Goal: Check status: Check status

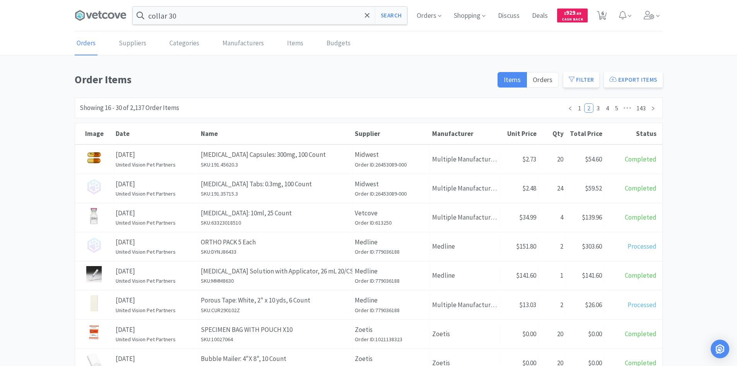
drag, startPoint x: 59, startPoint y: 77, endPoint x: 78, endPoint y: 79, distance: 19.1
click at [63, 79] on div "Order Items Items Orders Filter Export Items Filters Filter Suppliers All Suppl…" at bounding box center [368, 339] width 737 height 537
drag, startPoint x: 143, startPoint y: 79, endPoint x: 66, endPoint y: 79, distance: 77.0
click at [66, 79] on div "Order Items Items Orders Filter Export Items Filters Filter Suppliers All Suppl…" at bounding box center [368, 339] width 737 height 537
click at [84, 14] on icon at bounding box center [79, 15] width 9 height 10
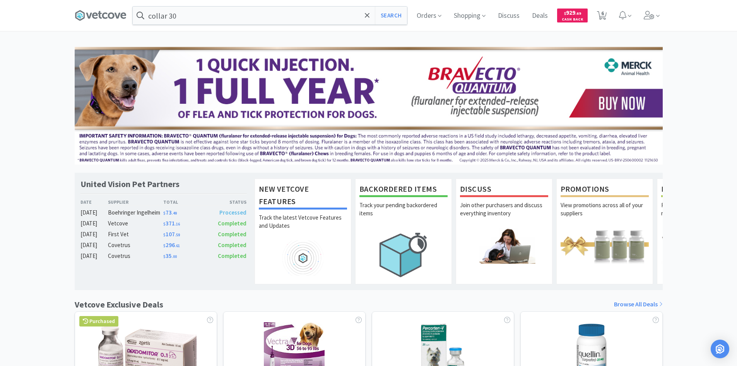
click at [55, 168] on div "United Vision Pet Partners Date Supplier Total Status [DATE] Boehringer [GEOGRA…" at bounding box center [368, 341] width 737 height 589
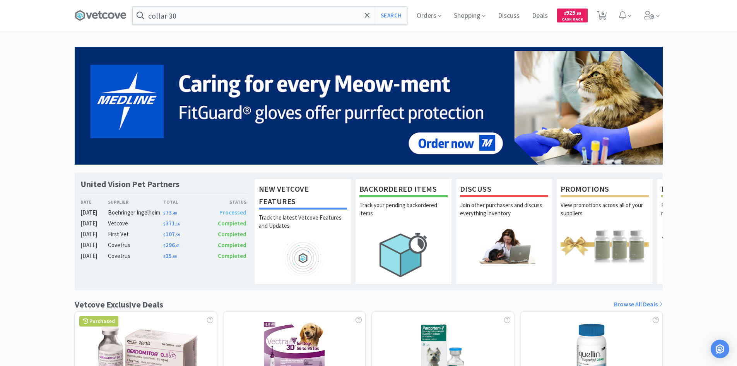
click at [47, 157] on div "United Vision Pet Partners Date Supplier Total Status [DATE] Boehringer [GEOGRA…" at bounding box center [368, 341] width 737 height 589
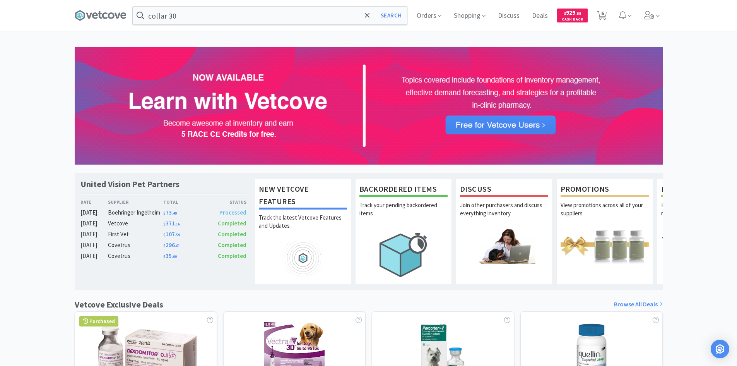
click at [715, 172] on div "United Vision Pet Partners Date Supplier Total Status [DATE] Boehringer [GEOGRA…" at bounding box center [368, 341] width 737 height 589
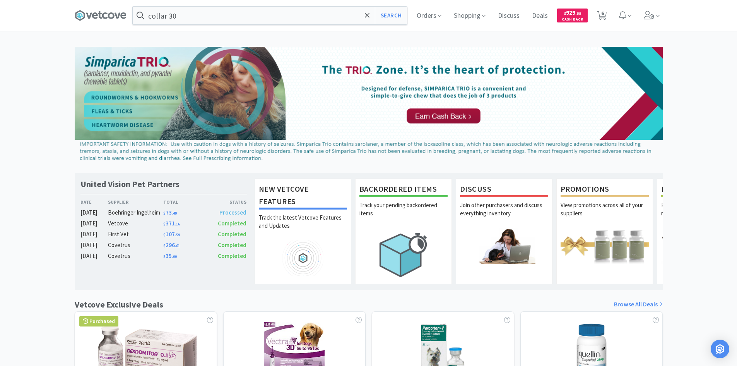
click at [720, 148] on div "United Vision Pet Partners Date Supplier Total Status [DATE] Boehringer [GEOGRA…" at bounding box center [368, 341] width 737 height 589
